Goal: Transaction & Acquisition: Purchase product/service

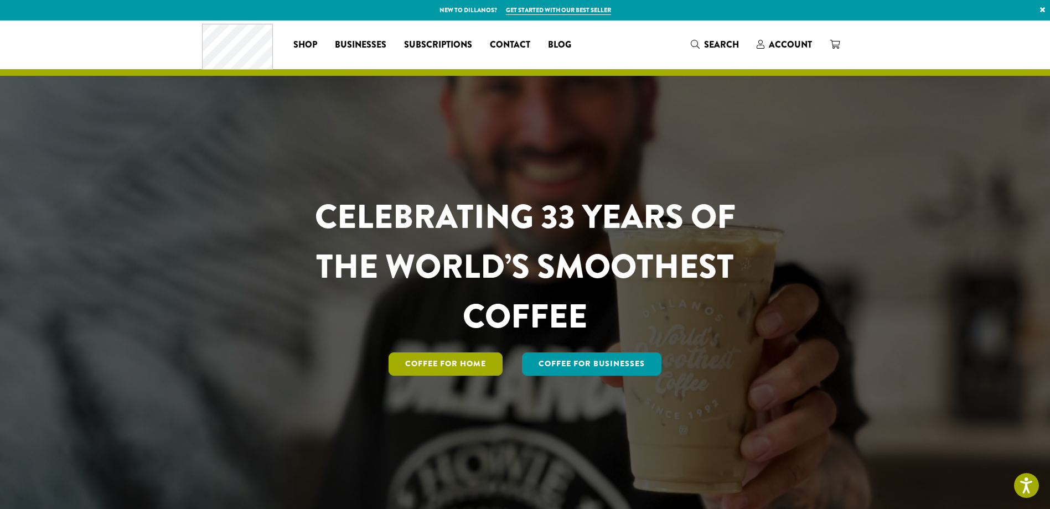
click at [439, 361] on link "Coffee for Home" at bounding box center [446, 364] width 114 height 23
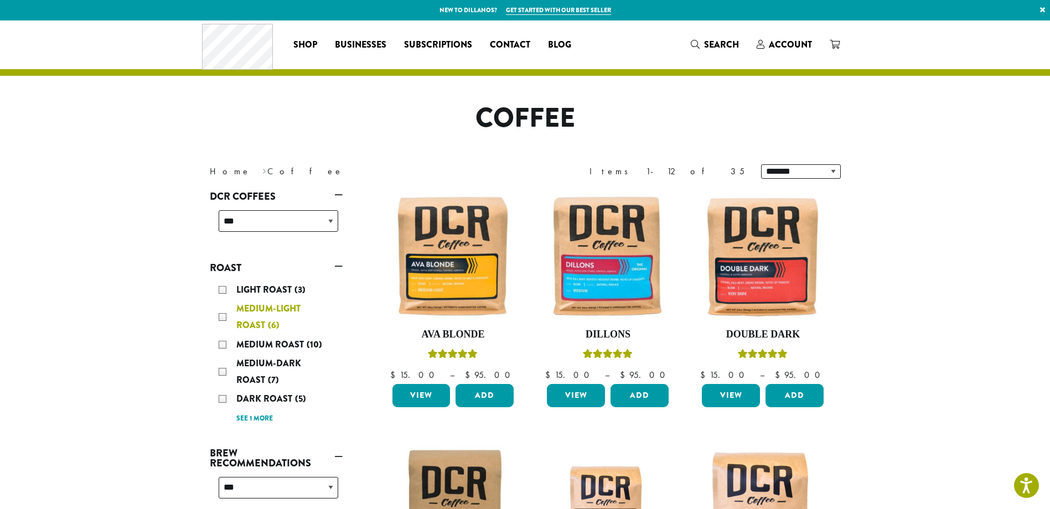
click at [224, 322] on div "Medium-Light Roast (6)" at bounding box center [279, 317] width 120 height 33
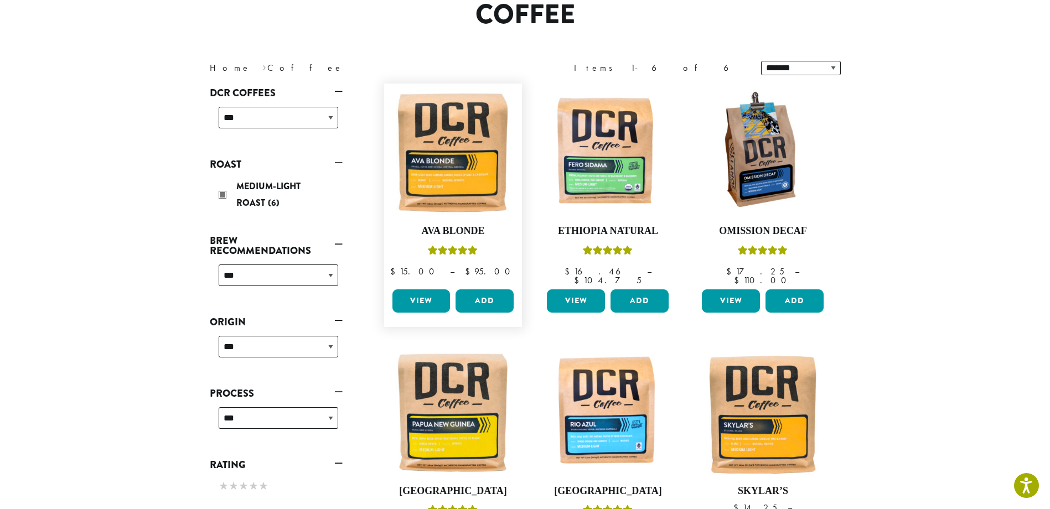
scroll to position [123, 0]
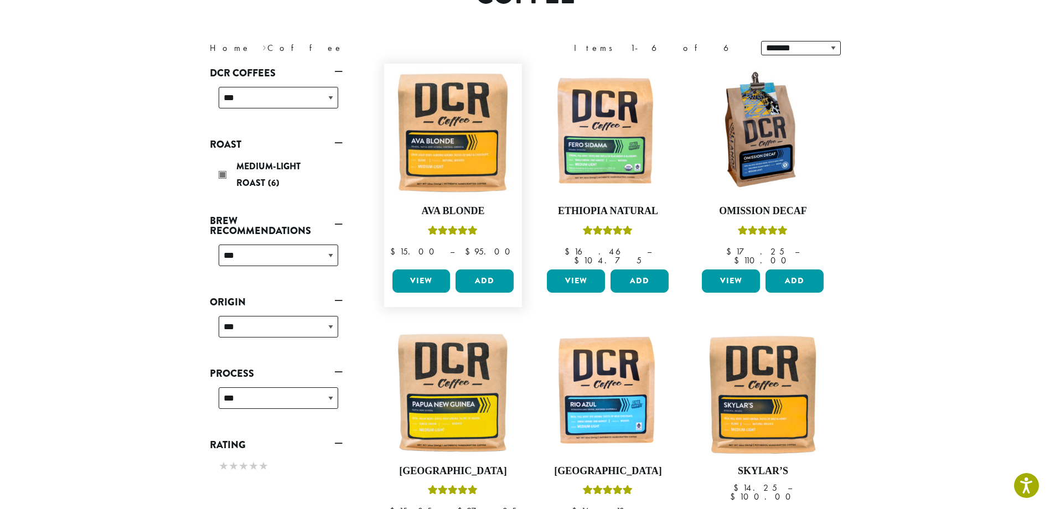
click at [425, 270] on link "View" at bounding box center [422, 281] width 58 height 23
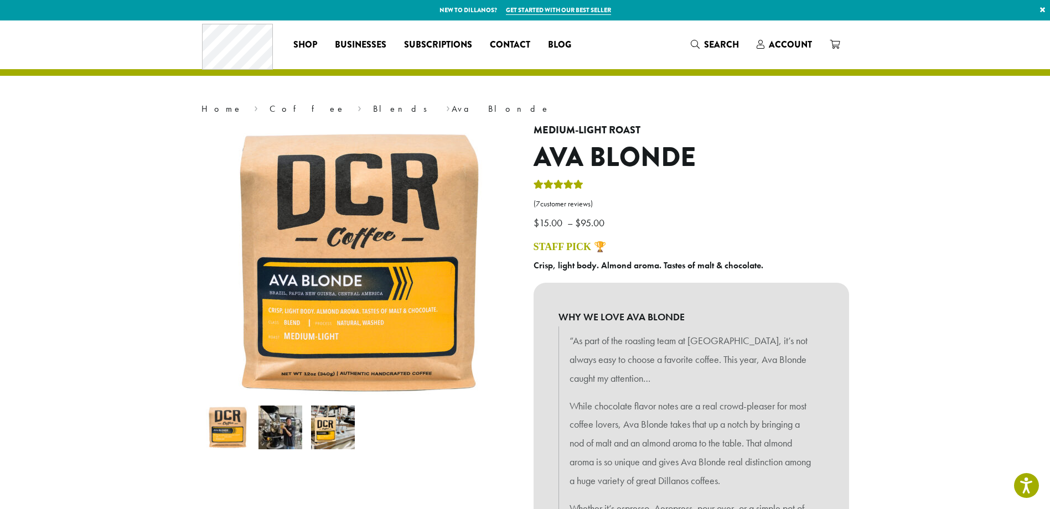
click at [281, 429] on img at bounding box center [281, 428] width 44 height 44
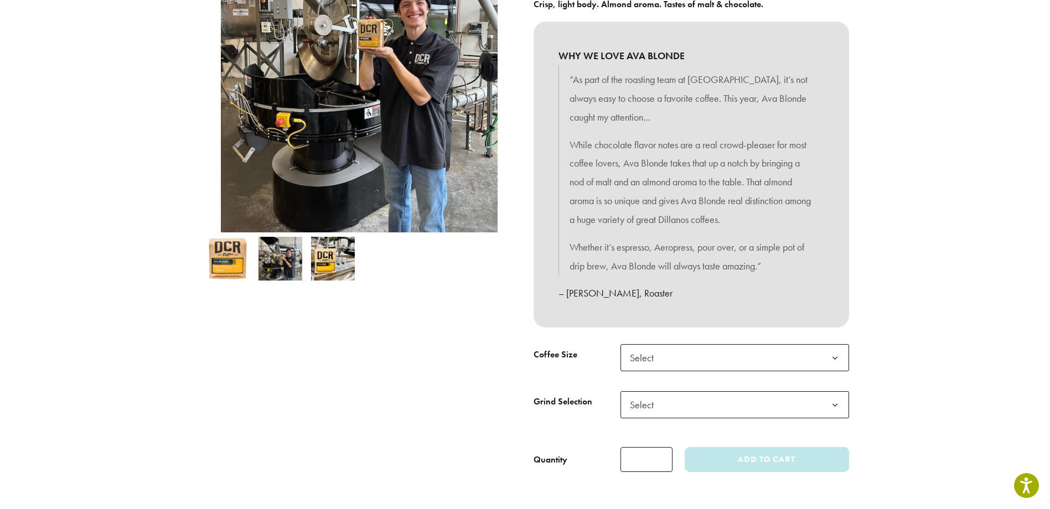
scroll to position [277, 0]
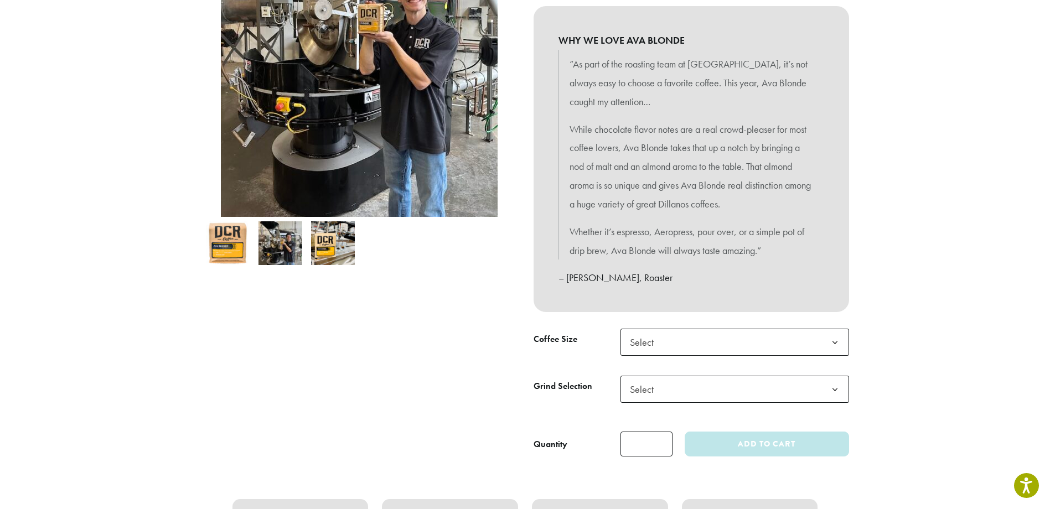
click at [339, 246] on img at bounding box center [333, 243] width 44 height 44
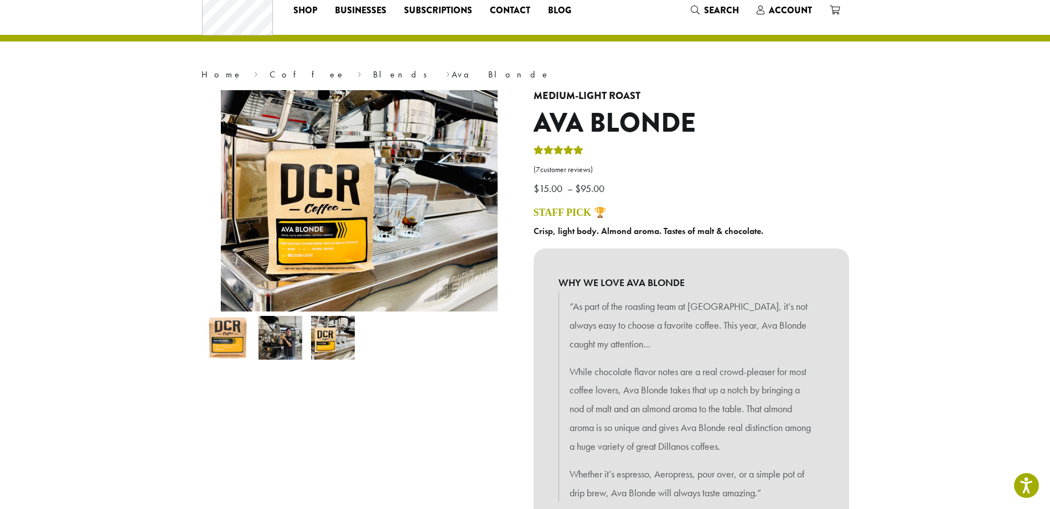
scroll to position [0, 0]
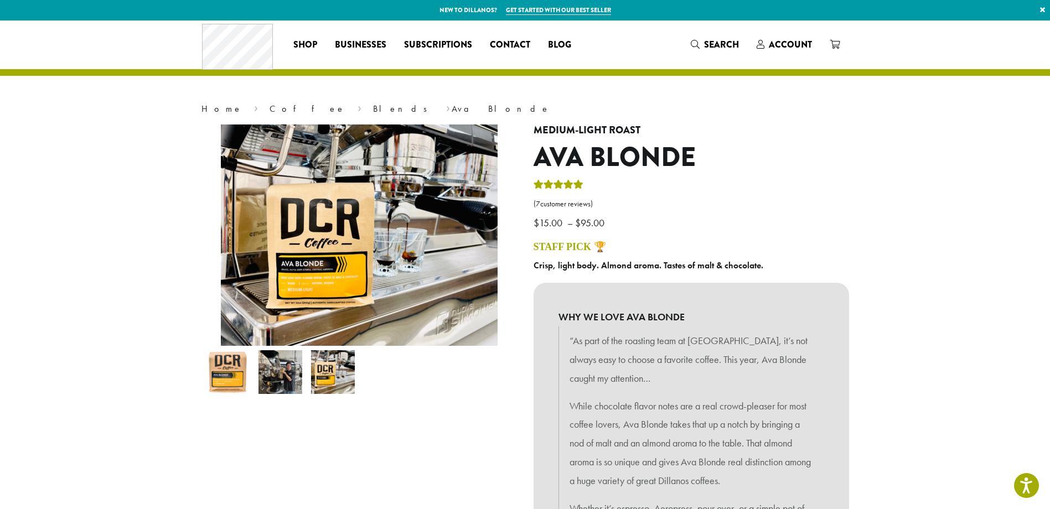
click at [458, 448] on div at bounding box center [359, 430] width 332 height 610
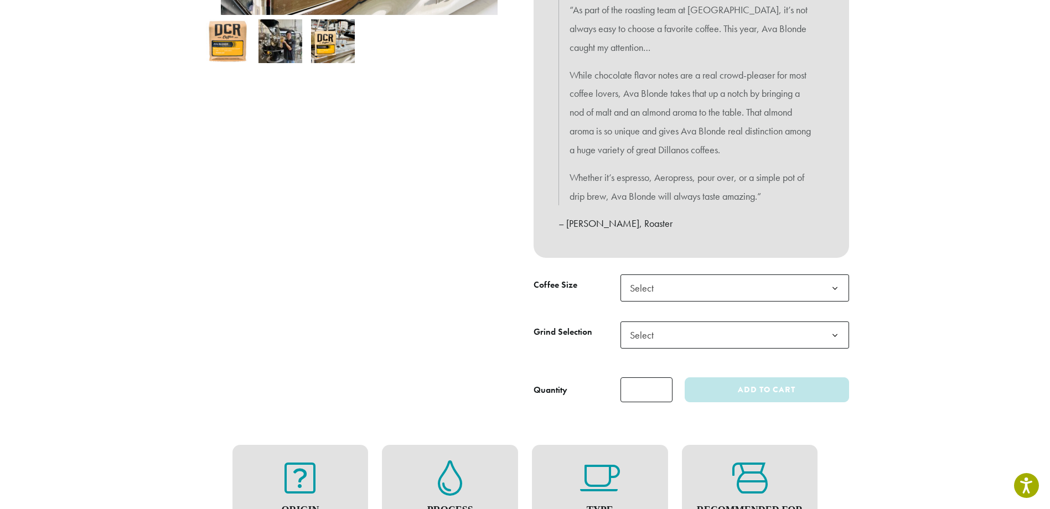
scroll to position [332, 0]
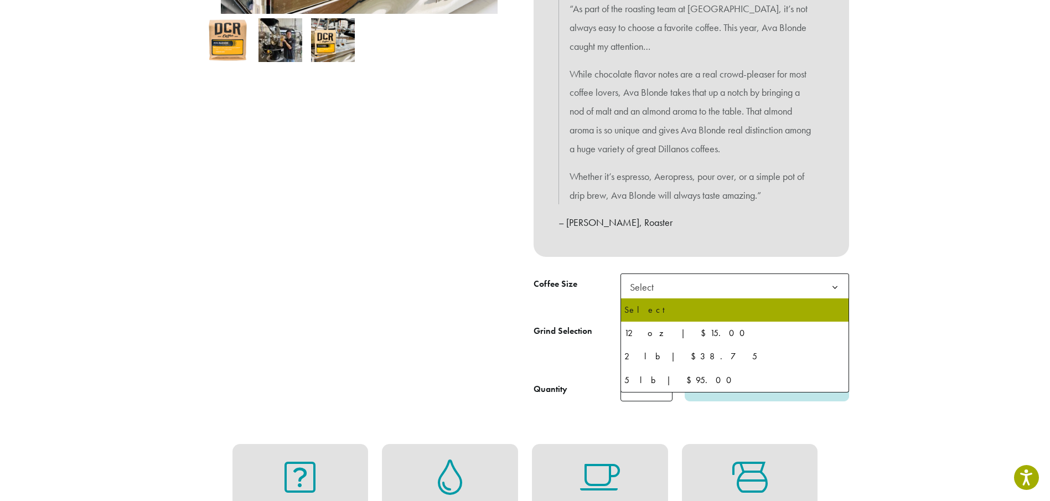
click at [726, 279] on span "Select" at bounding box center [735, 287] width 229 height 27
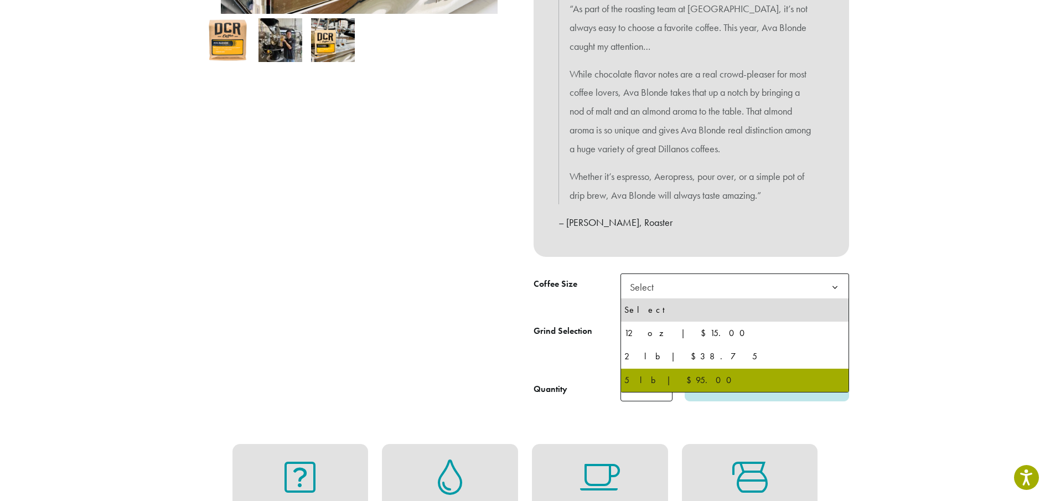
select select "**********"
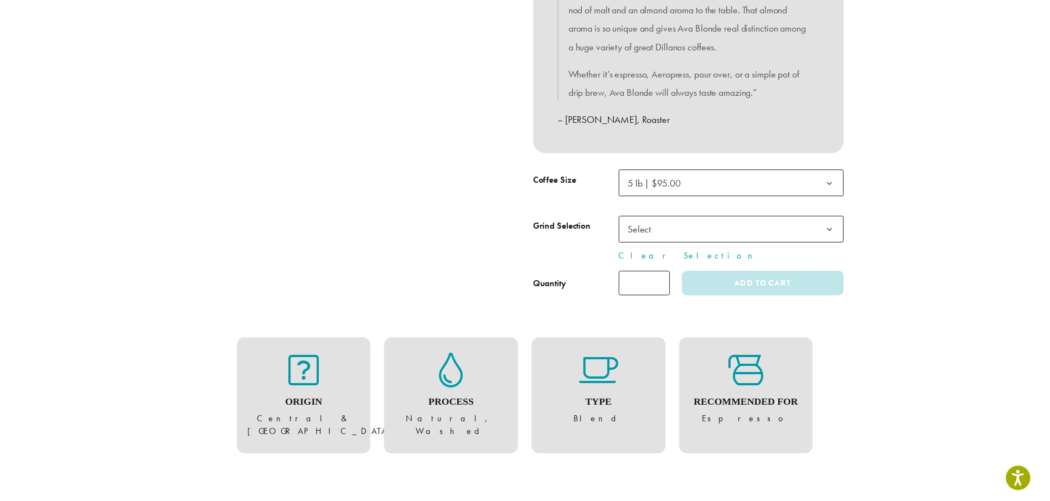
scroll to position [443, 0]
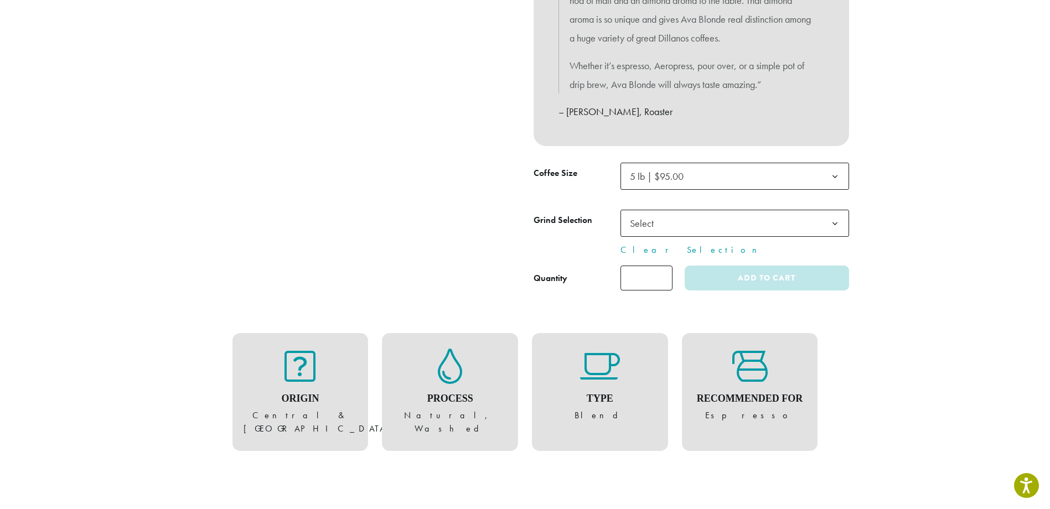
click at [746, 232] on span "Select" at bounding box center [735, 223] width 229 height 27
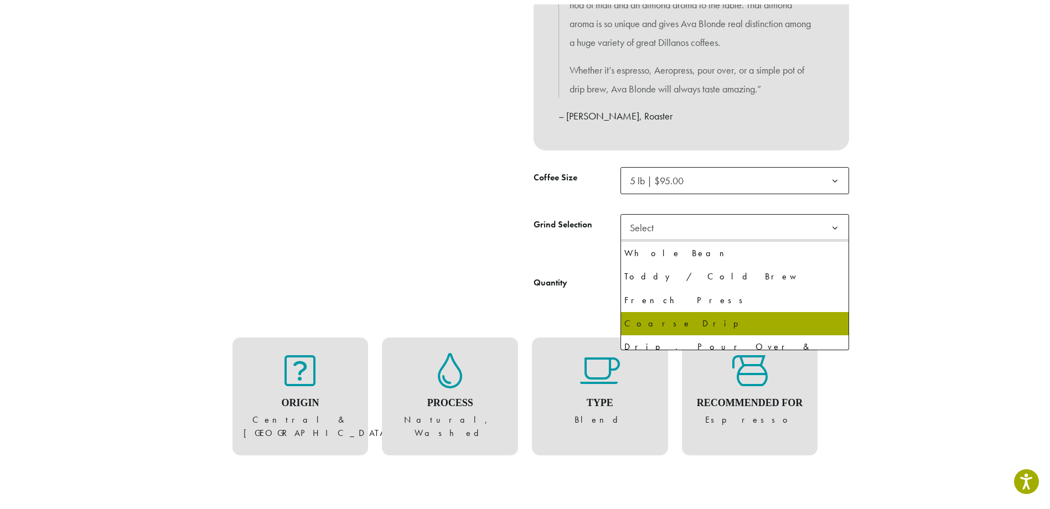
scroll to position [0, 0]
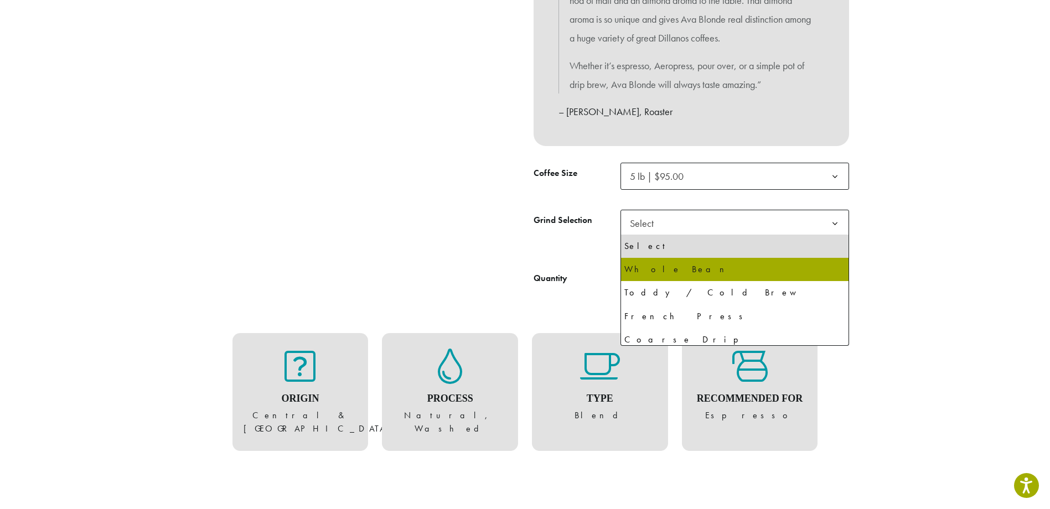
select select "**********"
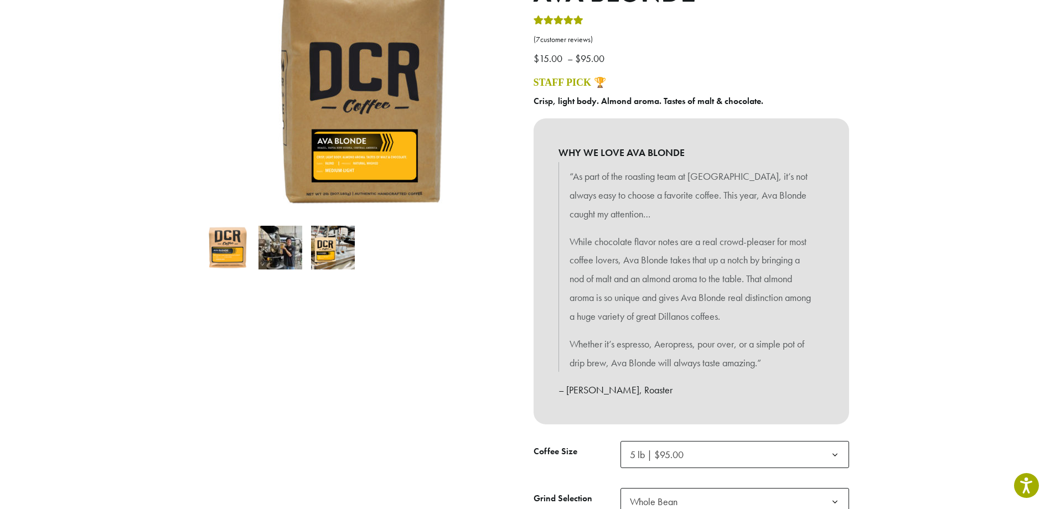
scroll to position [111, 0]
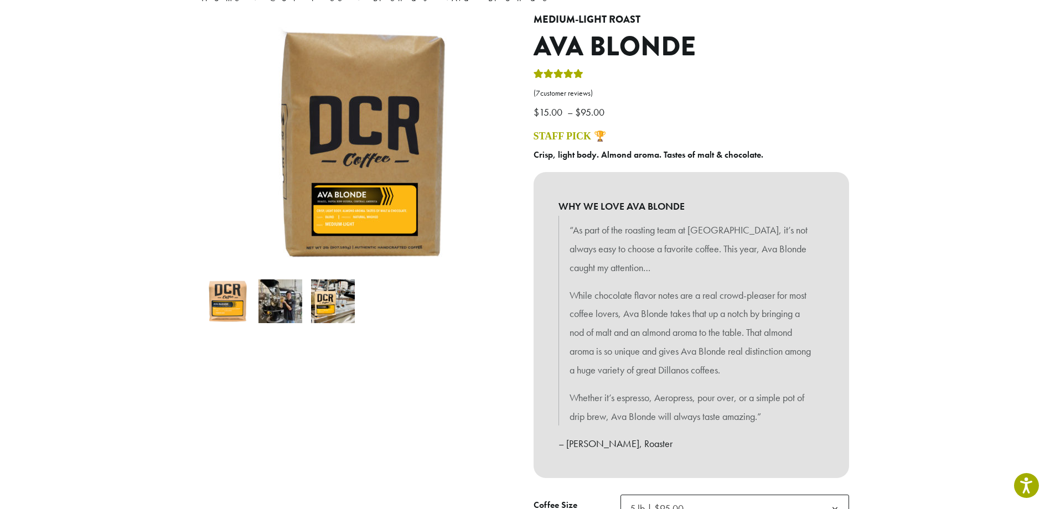
click at [228, 300] on img at bounding box center [228, 302] width 44 height 44
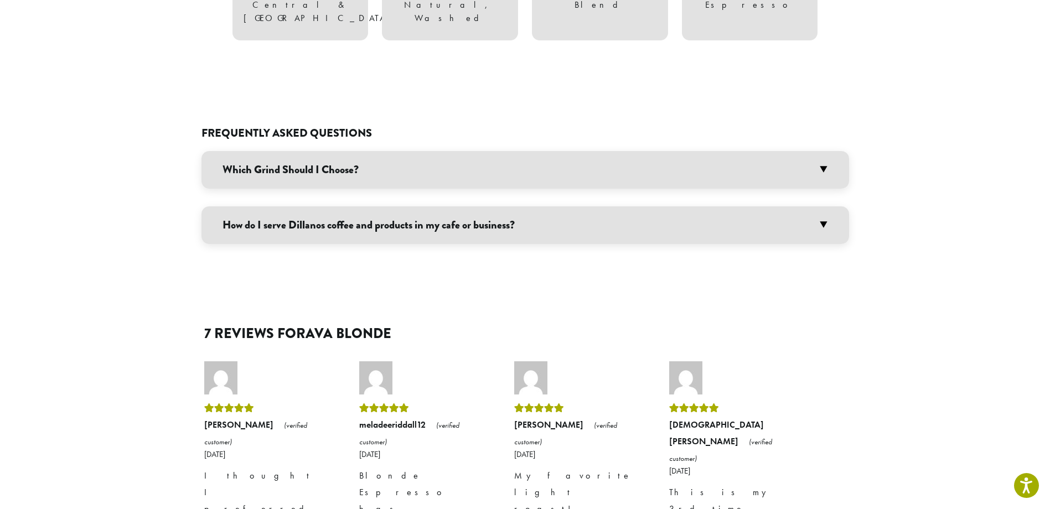
scroll to position [886, 0]
click at [824, 154] on h3 "Which Grind Should I Choose?" at bounding box center [526, 169] width 648 height 38
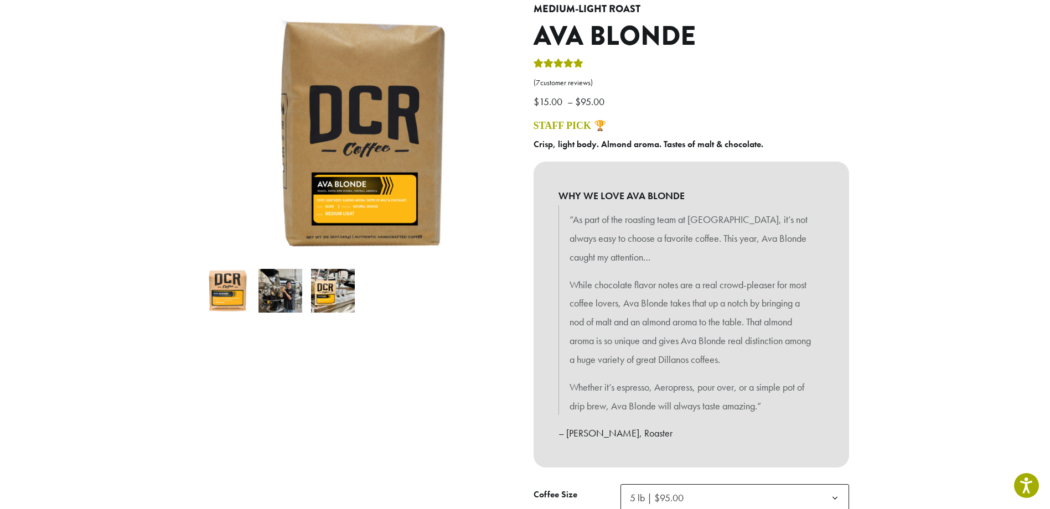
scroll to position [111, 0]
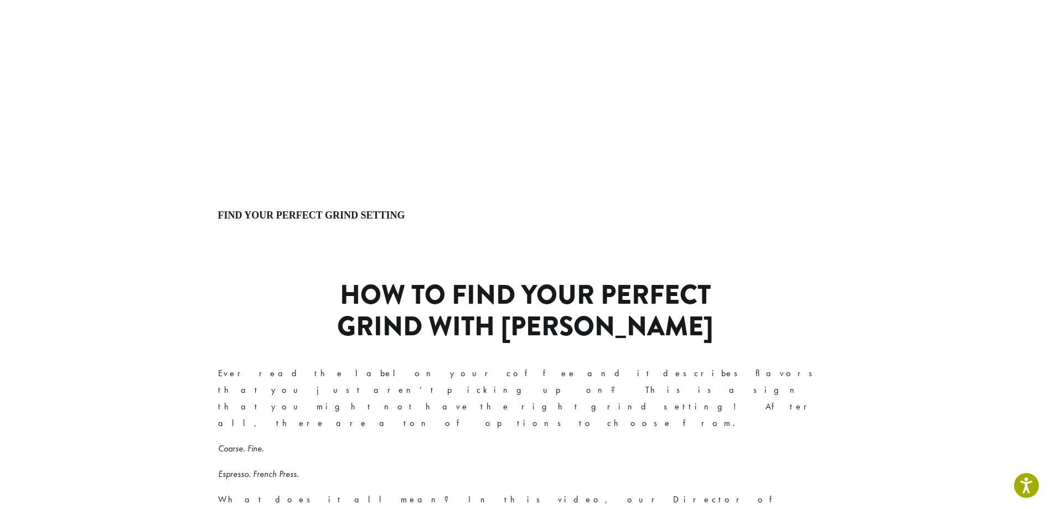
scroll to position [221, 0]
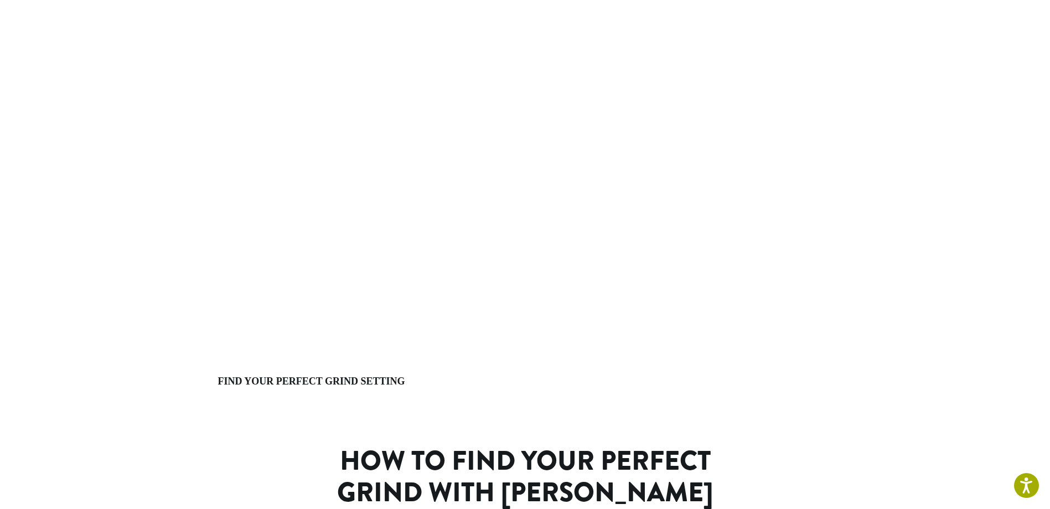
click at [673, 406] on div "Find Your Perfect Grind Setting" at bounding box center [526, 207] width 648 height 424
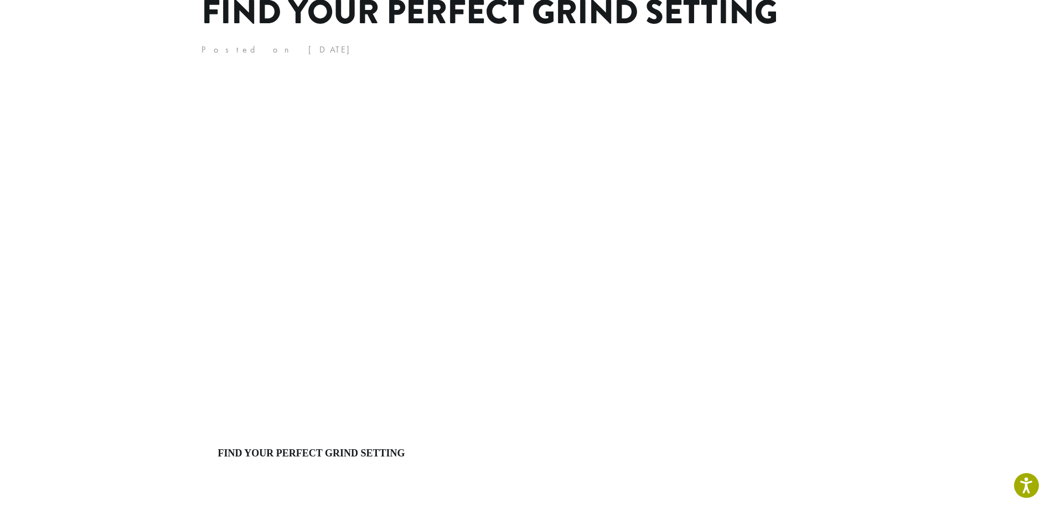
scroll to position [166, 0]
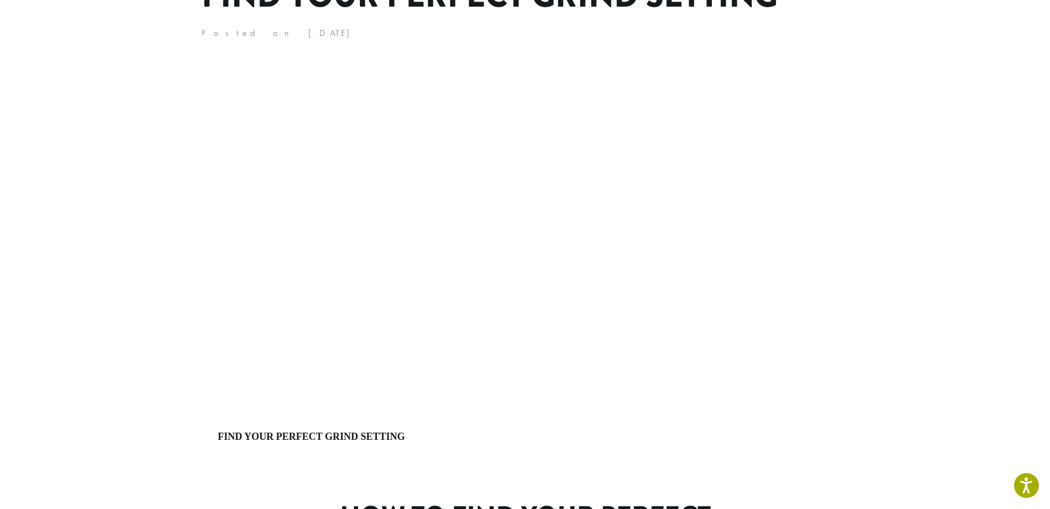
click at [192, 240] on main "Home > Stories & News > Find Your Perfect Grind Setting Find Your Perfect Grind…" at bounding box center [525, 372] width 1050 height 854
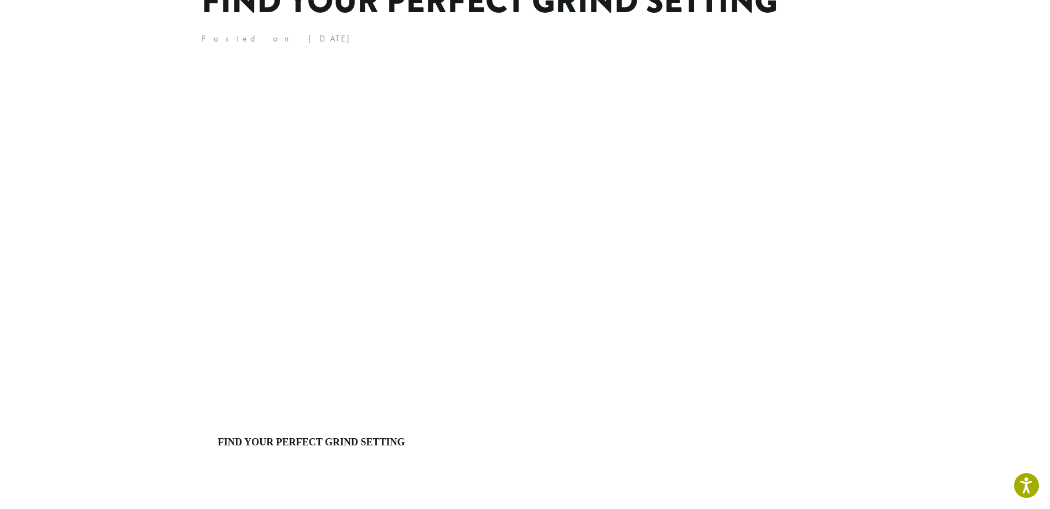
scroll to position [105, 0]
